Goal: Navigation & Orientation: Find specific page/section

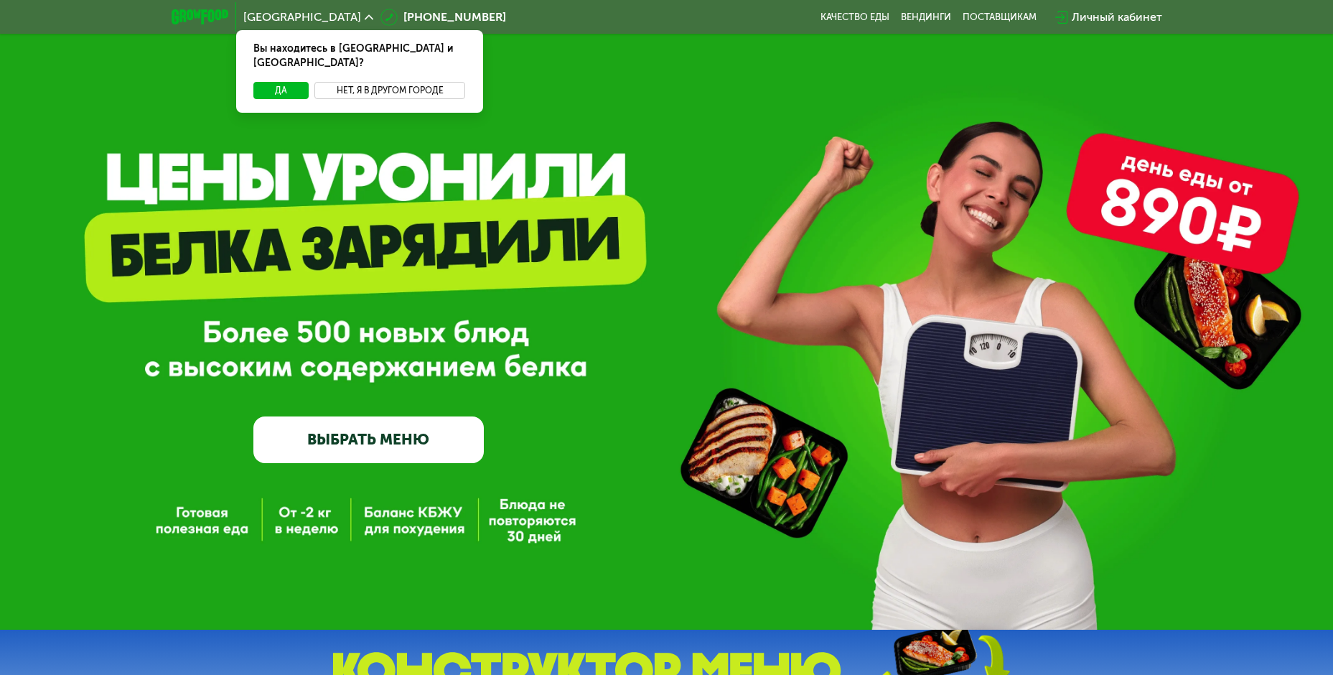
click at [371, 82] on button "Нет, я в другом городе" at bounding box center [389, 90] width 151 height 17
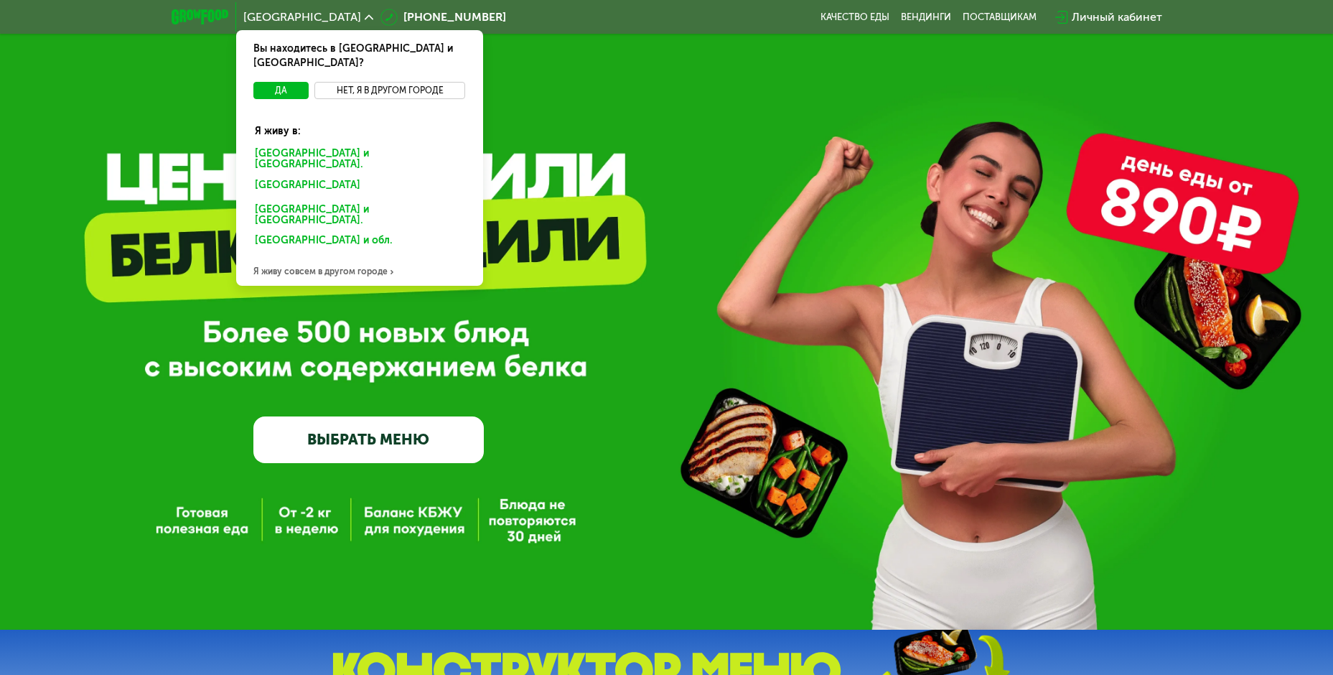
click at [358, 82] on button "Нет, я в другом городе" at bounding box center [389, 90] width 151 height 17
